Goal: Download file/media

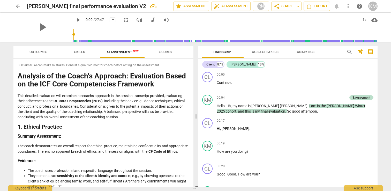
click at [225, 52] on span "Transcript" at bounding box center [223, 52] width 20 height 4
click at [267, 55] on span "Tags & Speakers" at bounding box center [264, 52] width 41 height 7
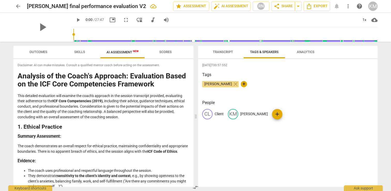
click at [223, 50] on span "Transcript" at bounding box center [223, 52] width 20 height 4
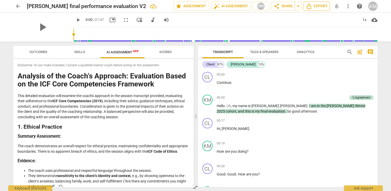
click at [314, 9] on button "Export" at bounding box center [317, 6] width 26 height 9
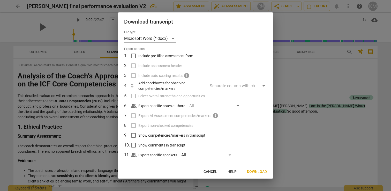
click at [133, 117] on label "Export AI Assessment competencies/markers info" at bounding box center [195, 116] width 136 height 10
click at [135, 135] on input "Show competencies/markers in transcript" at bounding box center [134, 135] width 10 height 10
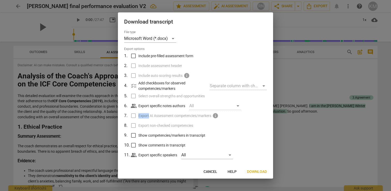
checkbox input "true"
click at [251, 173] on span "Download" at bounding box center [257, 171] width 20 height 5
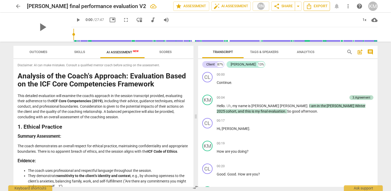
click at [310, 6] on icon "Export" at bounding box center [309, 6] width 6 height 6
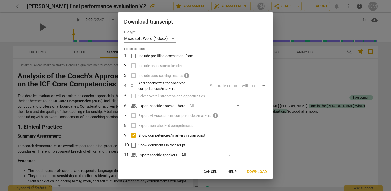
click at [212, 173] on span "Cancel" at bounding box center [211, 171] width 14 height 5
